Goal: Check status: Check status

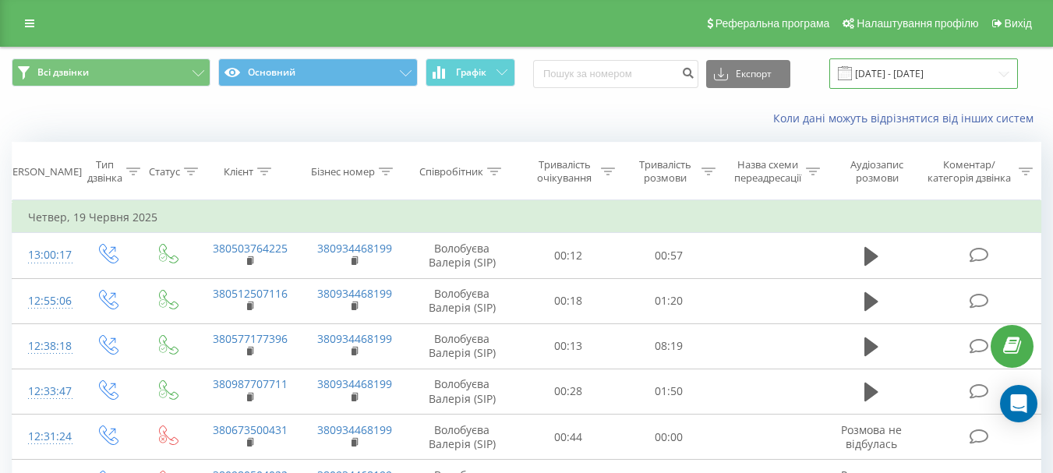
click at [927, 71] on input "[DATE] - [DATE]" at bounding box center [923, 73] width 189 height 30
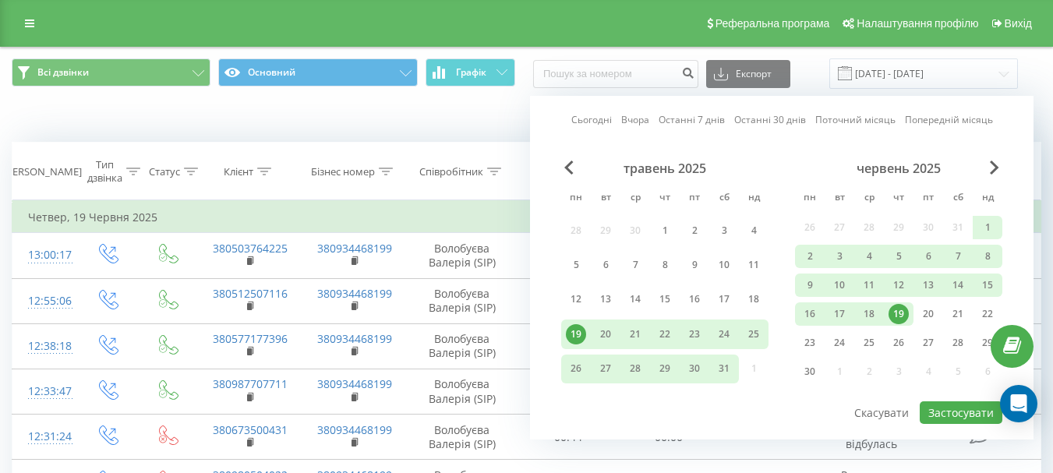
click at [989, 164] on div "червень 2025" at bounding box center [898, 169] width 207 height 16
click at [995, 170] on span "Next Month" at bounding box center [994, 168] width 9 height 14
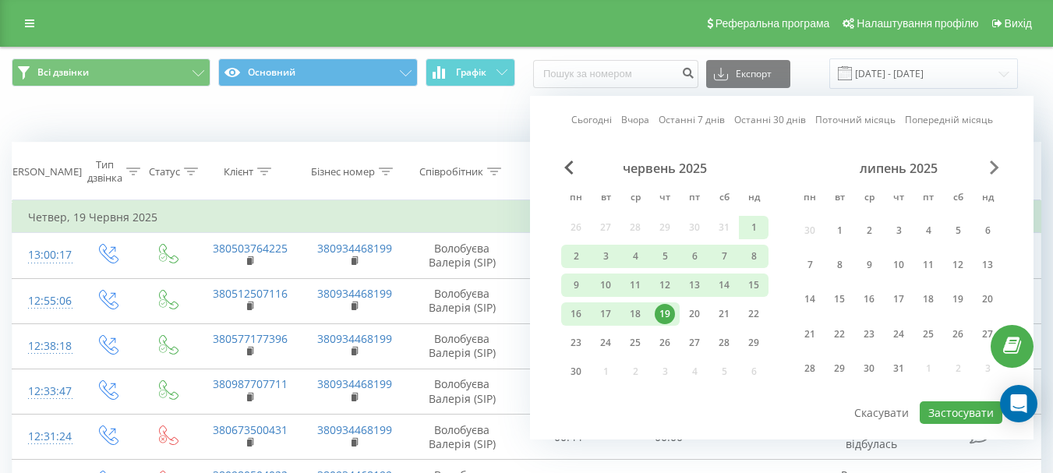
click at [995, 170] on span "Next Month" at bounding box center [994, 168] width 9 height 14
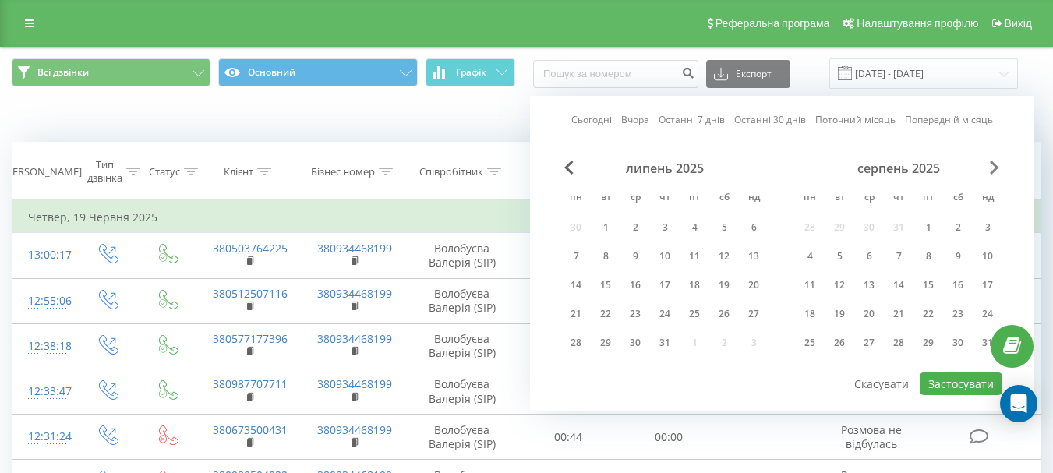
click at [995, 170] on span "Next Month" at bounding box center [994, 168] width 9 height 14
click at [820, 309] on div "22" at bounding box center [810, 313] width 30 height 23
click at [951, 387] on button "Застосувати" at bounding box center [961, 384] width 83 height 23
type input "[DATE] - [DATE]"
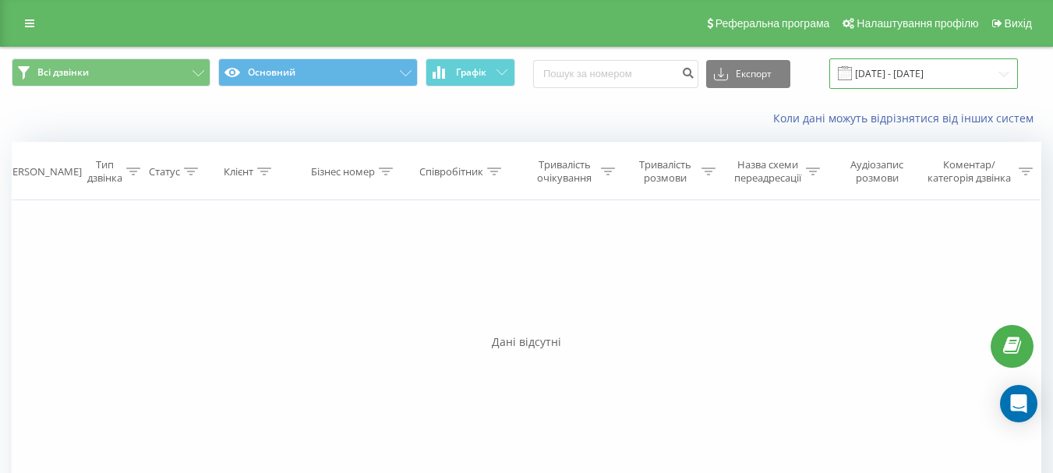
click at [931, 63] on input "[DATE] - [DATE]" at bounding box center [923, 73] width 189 height 30
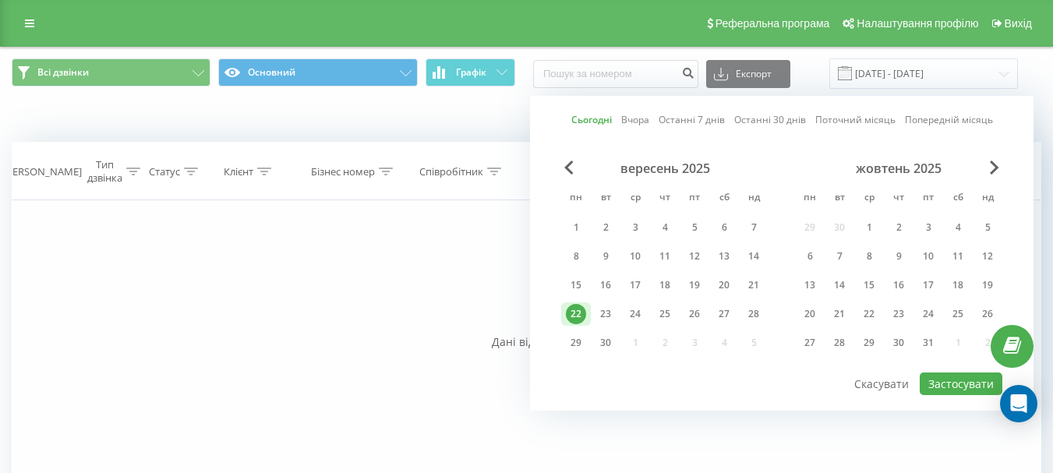
click at [584, 309] on div "22" at bounding box center [576, 314] width 20 height 20
click at [957, 380] on button "Застосувати" at bounding box center [961, 384] width 83 height 23
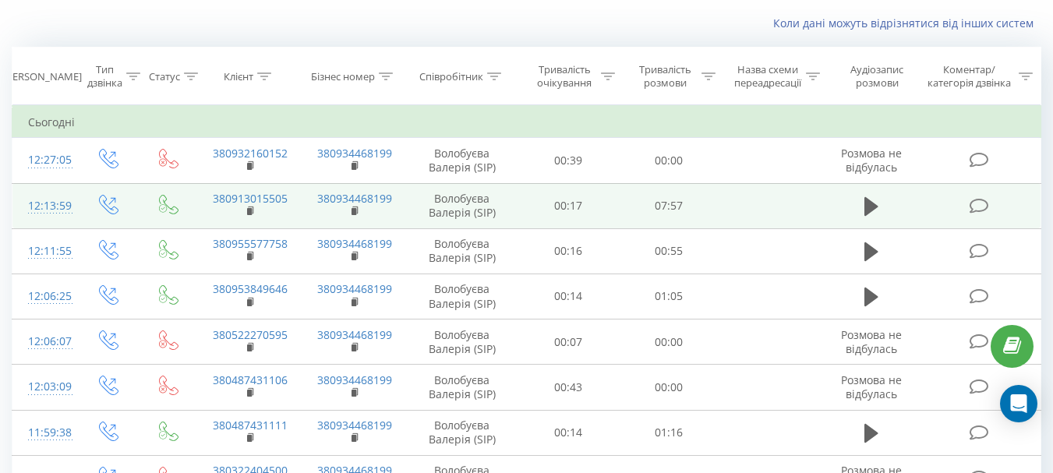
scroll to position [97, 0]
click at [250, 209] on rect at bounding box center [249, 210] width 5 height 7
